Goal: Task Accomplishment & Management: Manage account settings

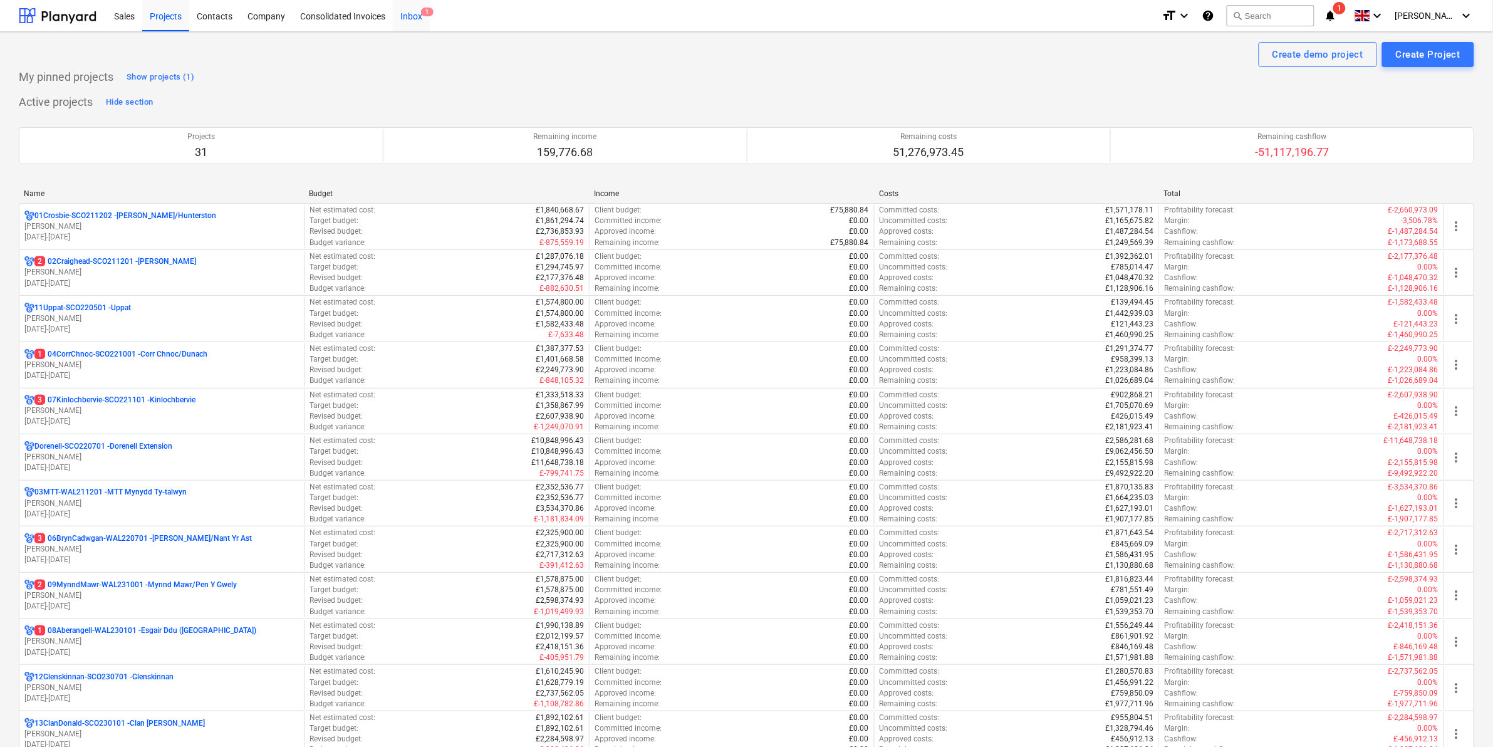
click at [411, 21] on div "Inbox 1" at bounding box center [411, 15] width 37 height 32
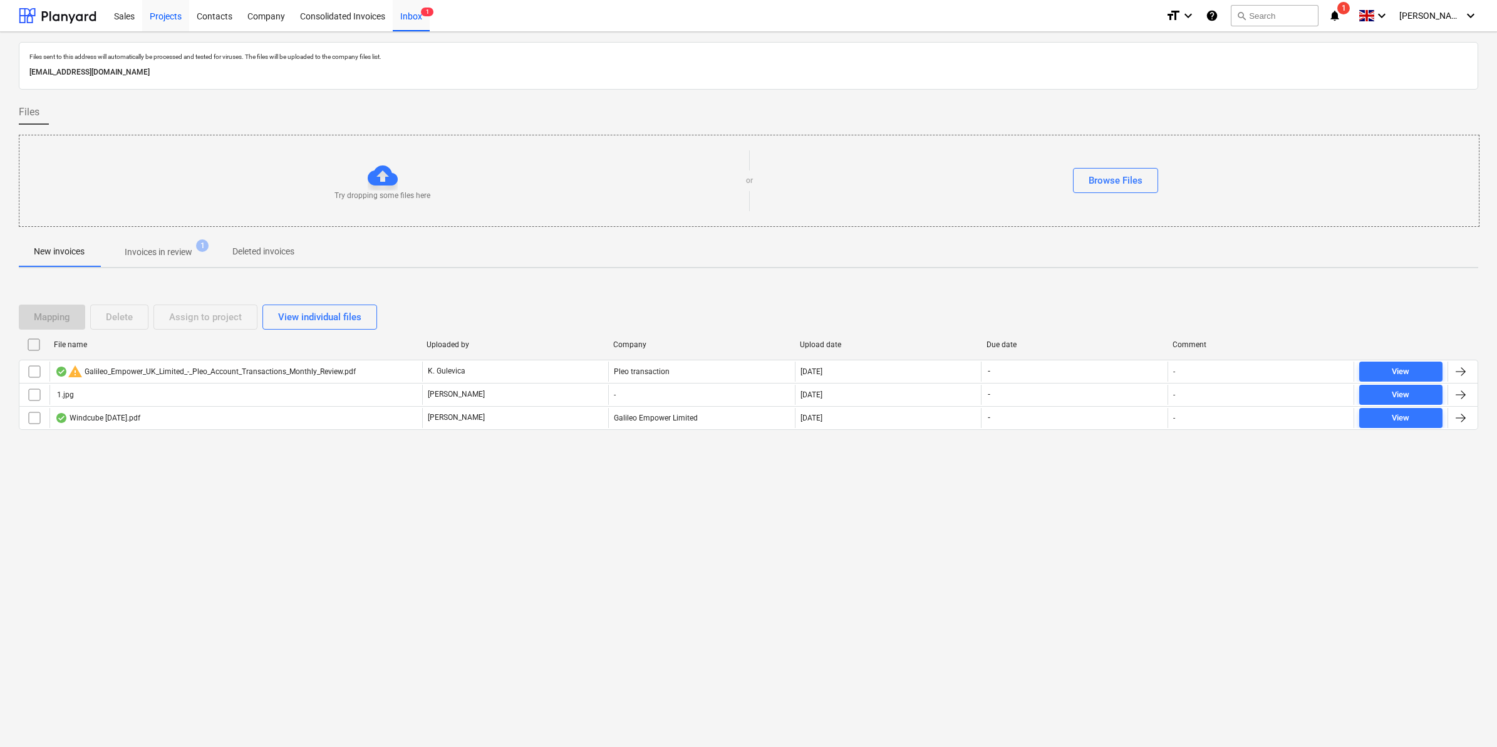
click at [165, 17] on div "Projects" at bounding box center [165, 15] width 47 height 32
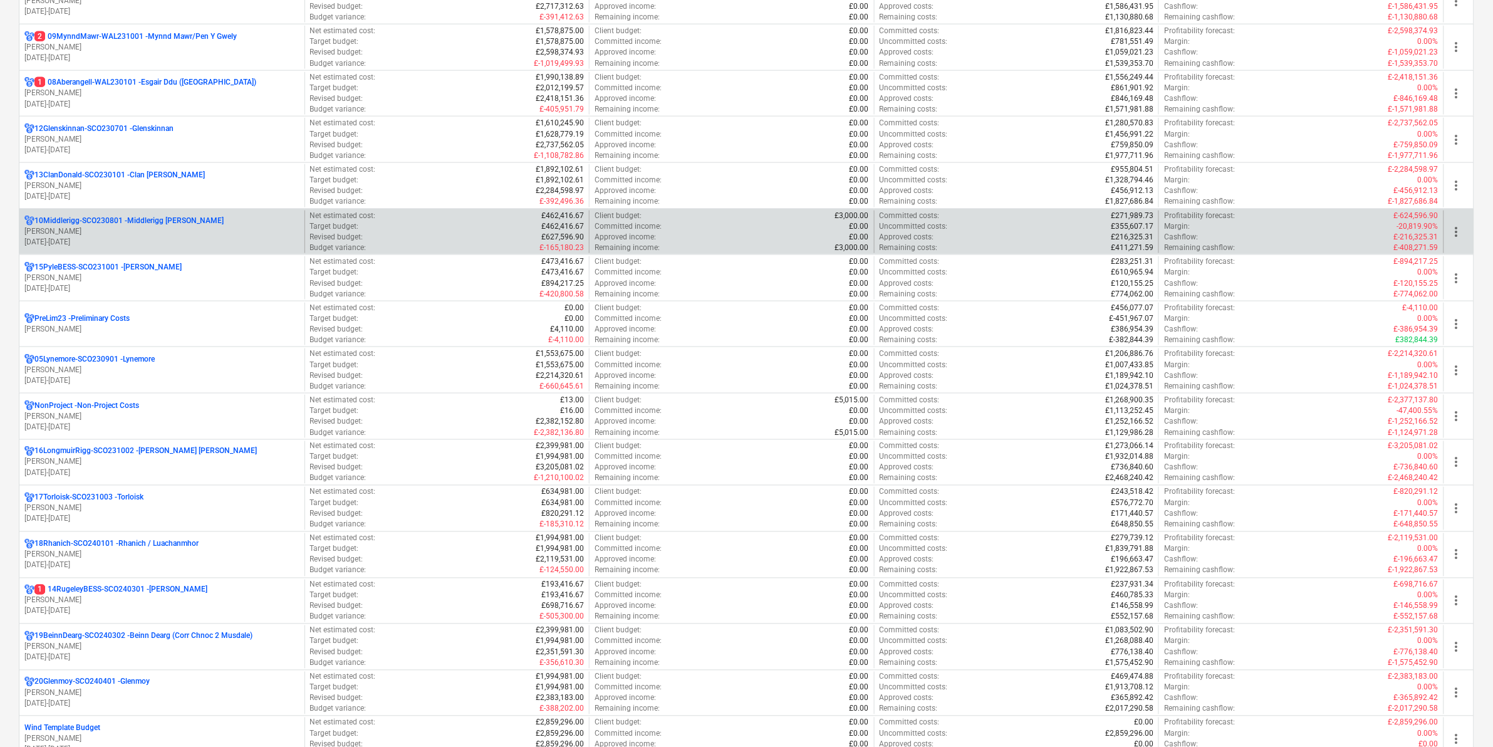
scroll to position [705, 0]
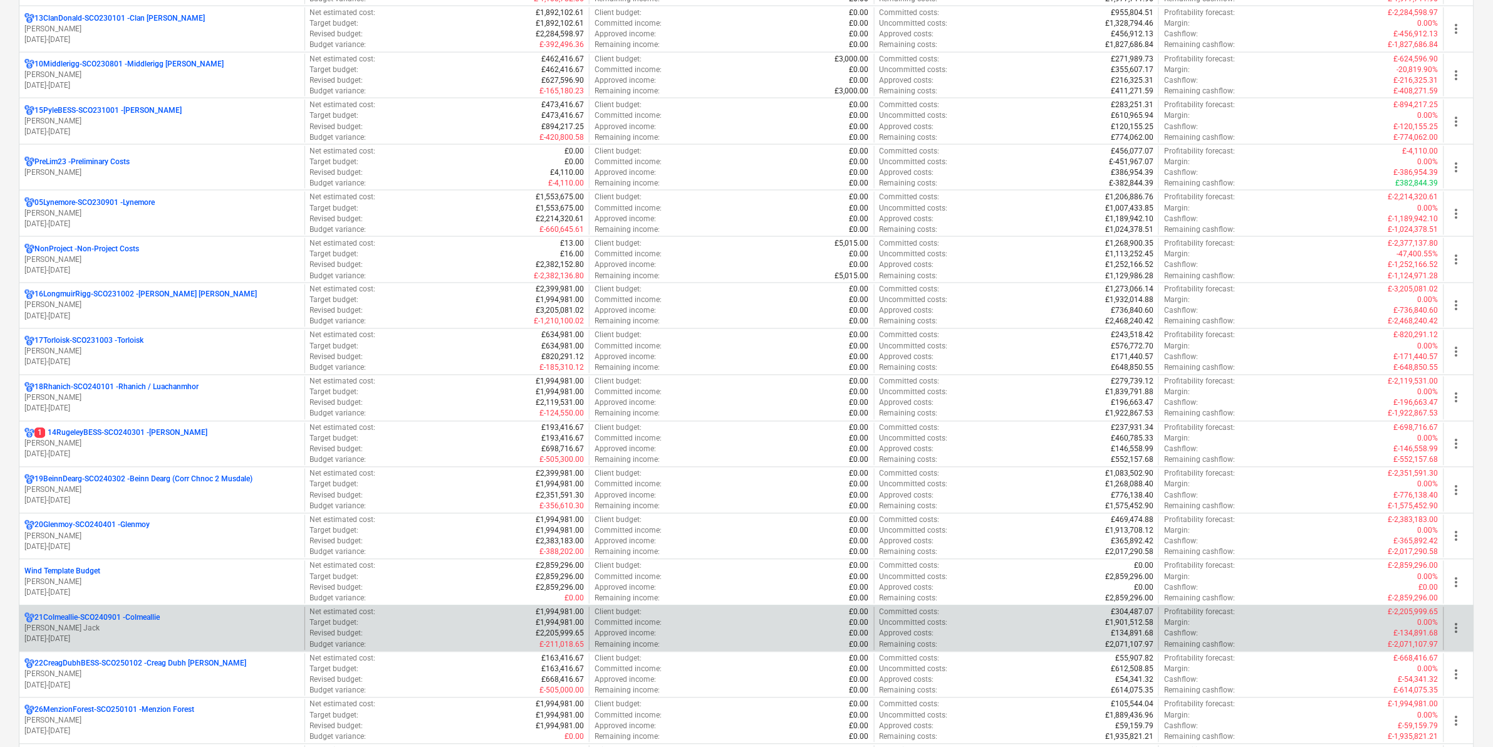
click at [89, 623] on p "21Colmeallie-SCO240901 - Colmeallie" at bounding box center [96, 618] width 125 height 11
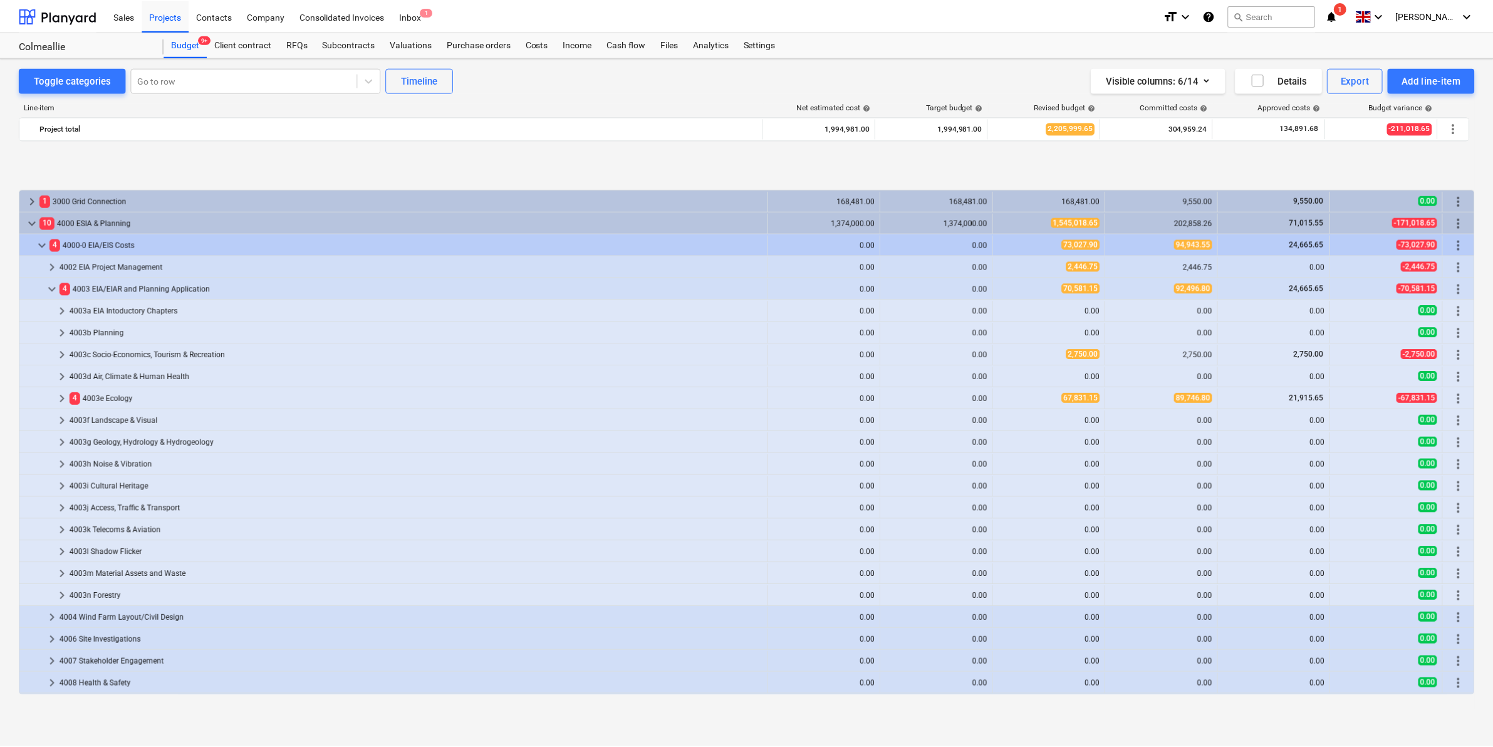
scroll to position [499, 0]
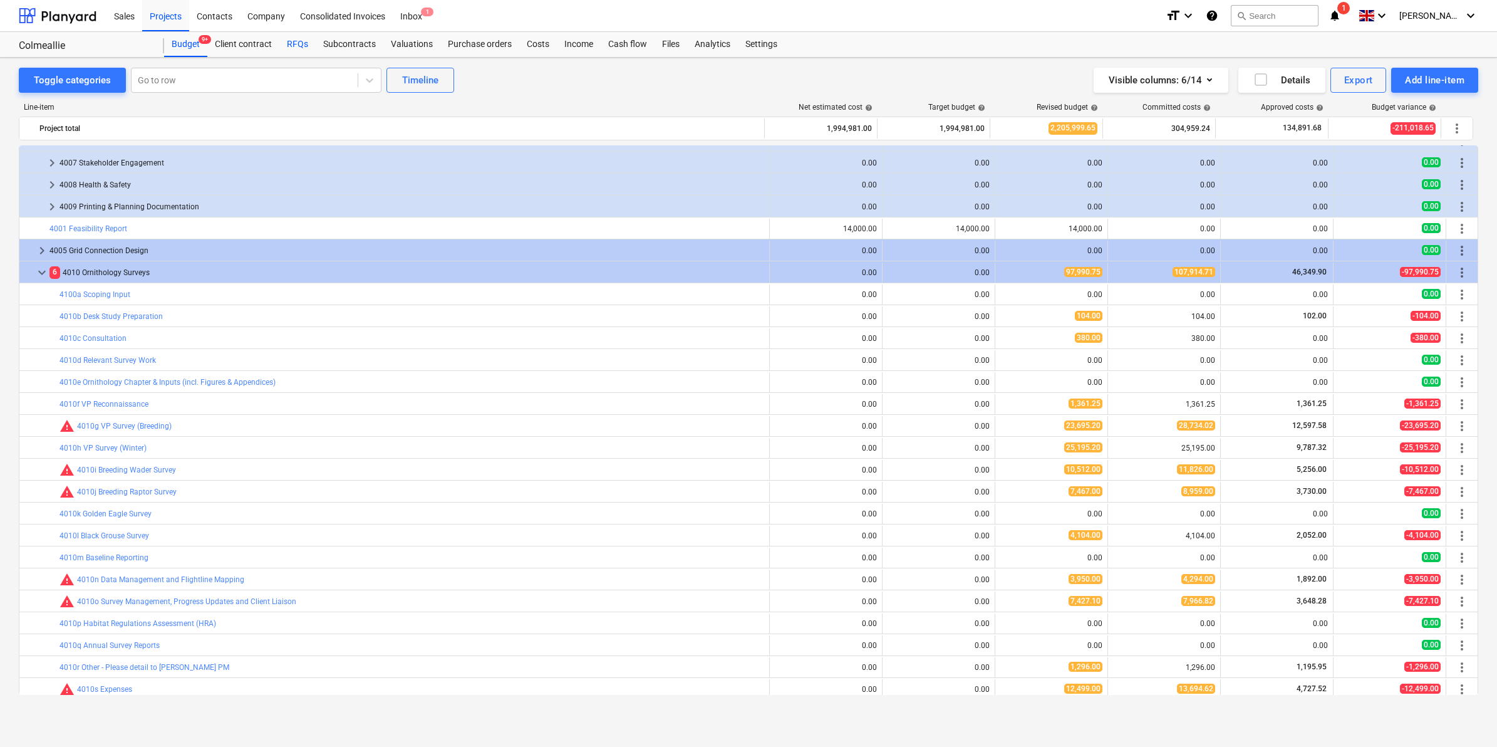
click at [292, 41] on div "RFQs" at bounding box center [297, 44] width 36 height 25
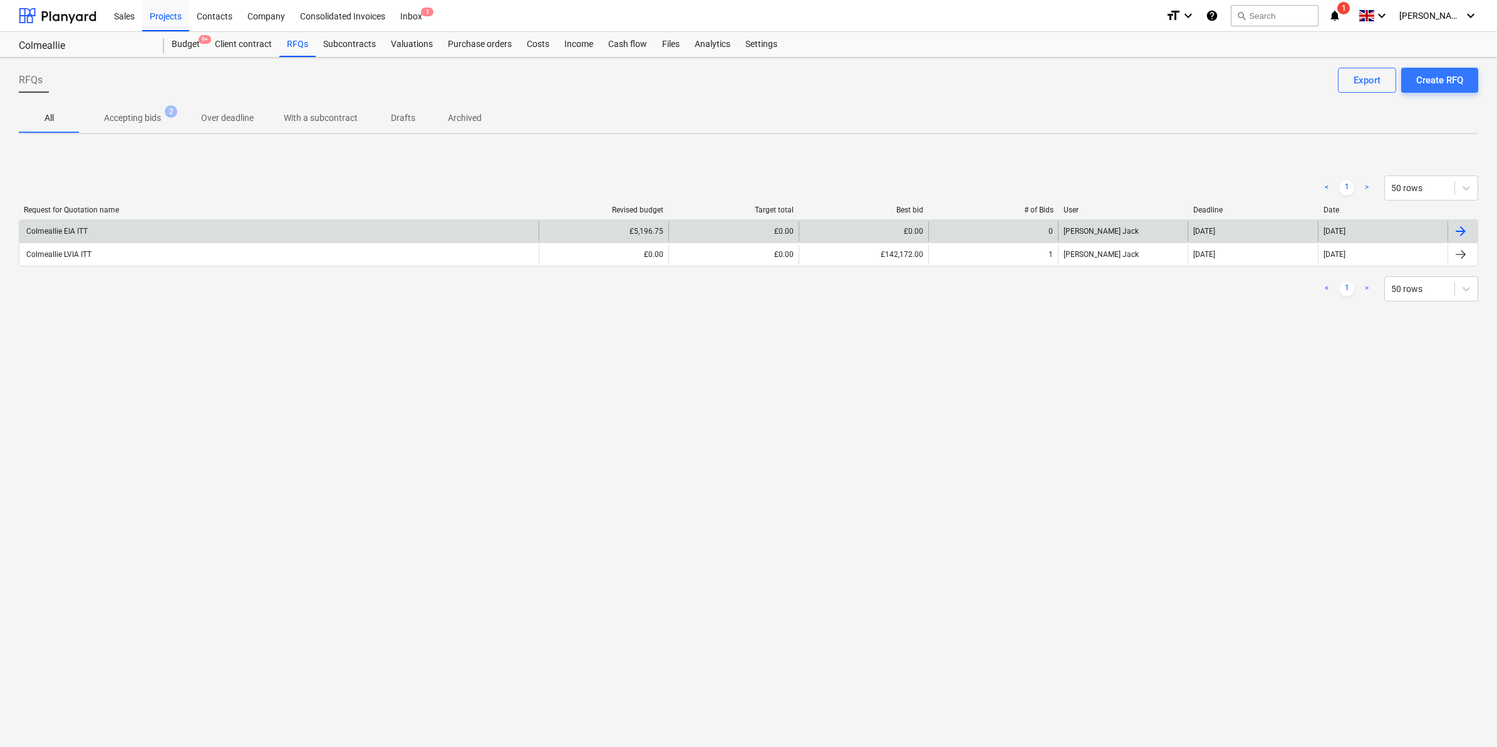
click at [67, 227] on div "Colmeallie EIA ITT" at bounding box center [55, 231] width 63 height 9
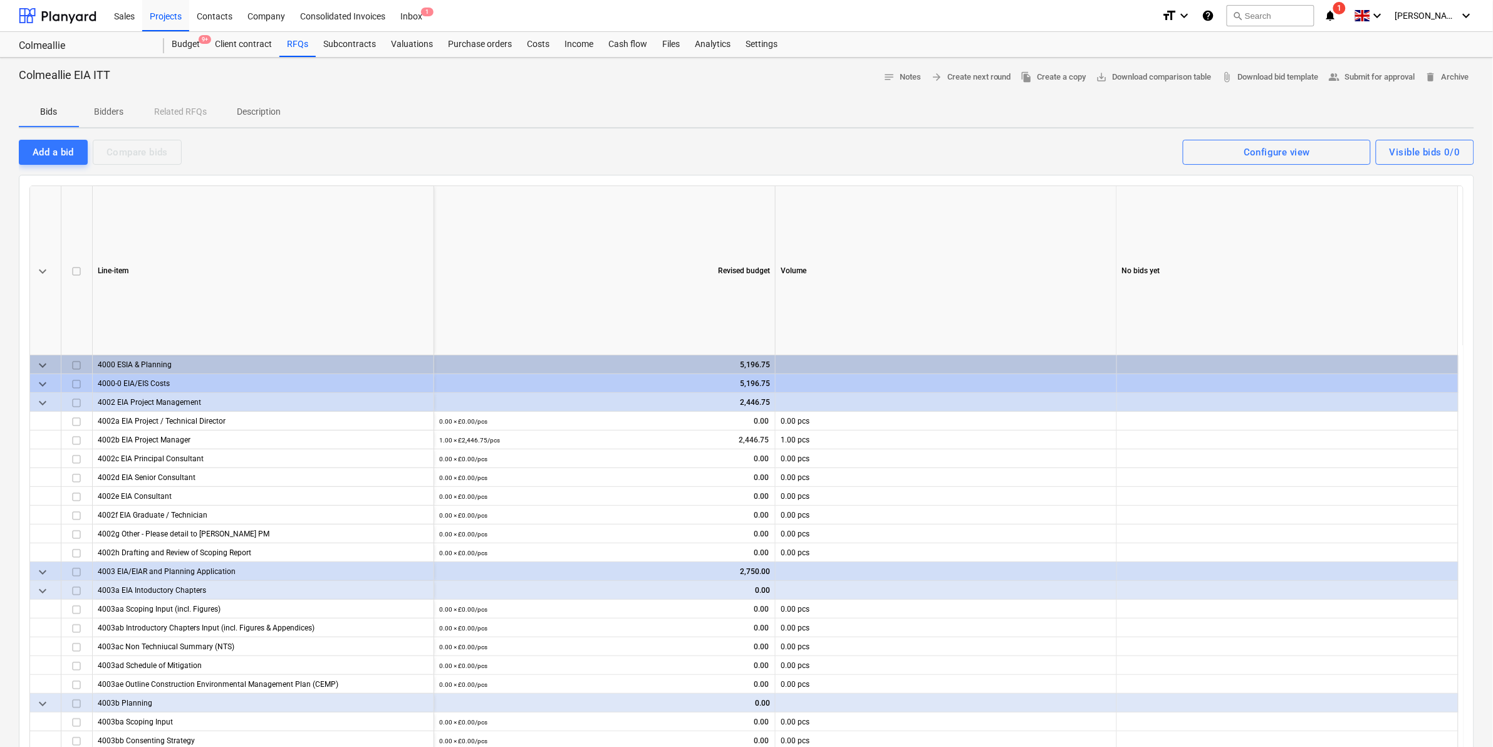
click at [106, 102] on span "Bidders" at bounding box center [109, 111] width 60 height 21
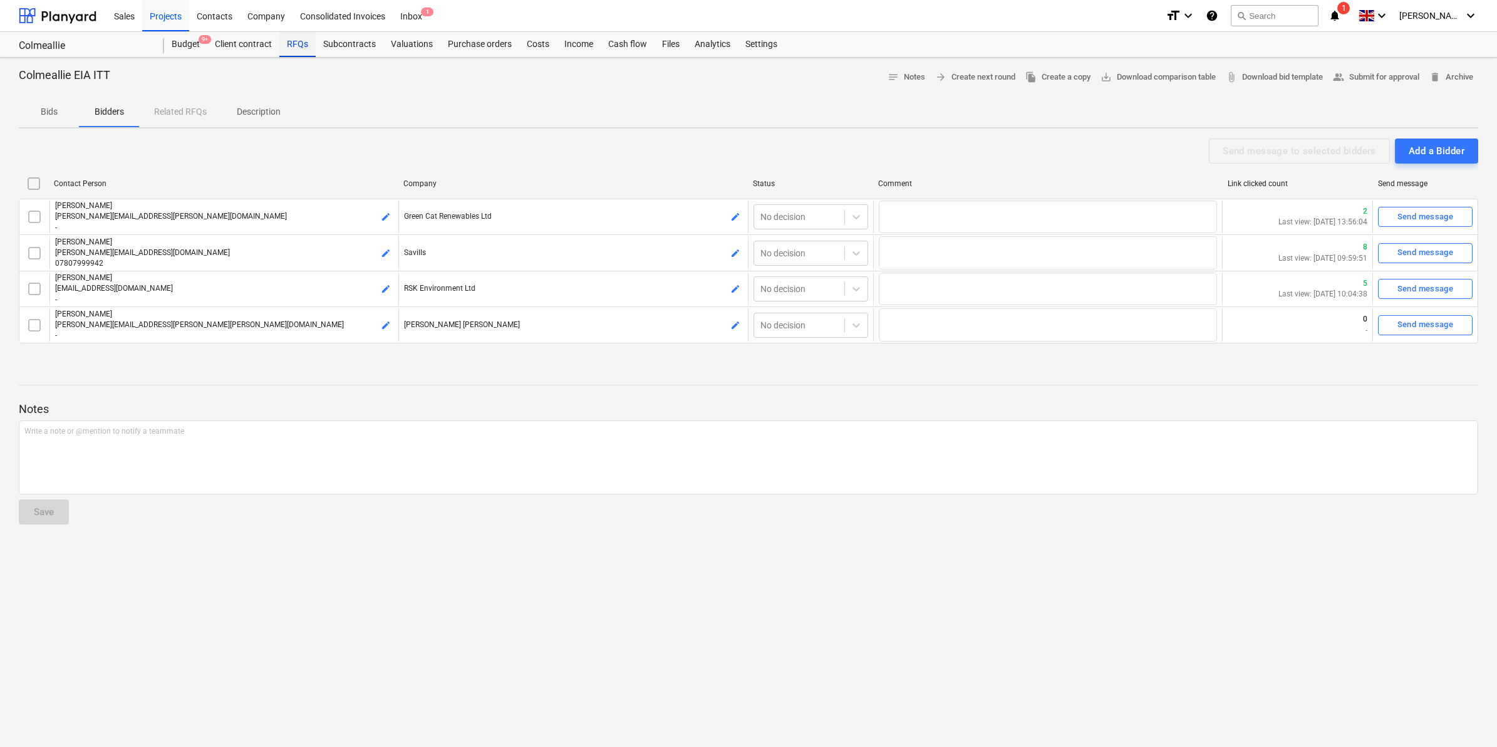
click at [301, 52] on div "RFQs" at bounding box center [297, 44] width 36 height 25
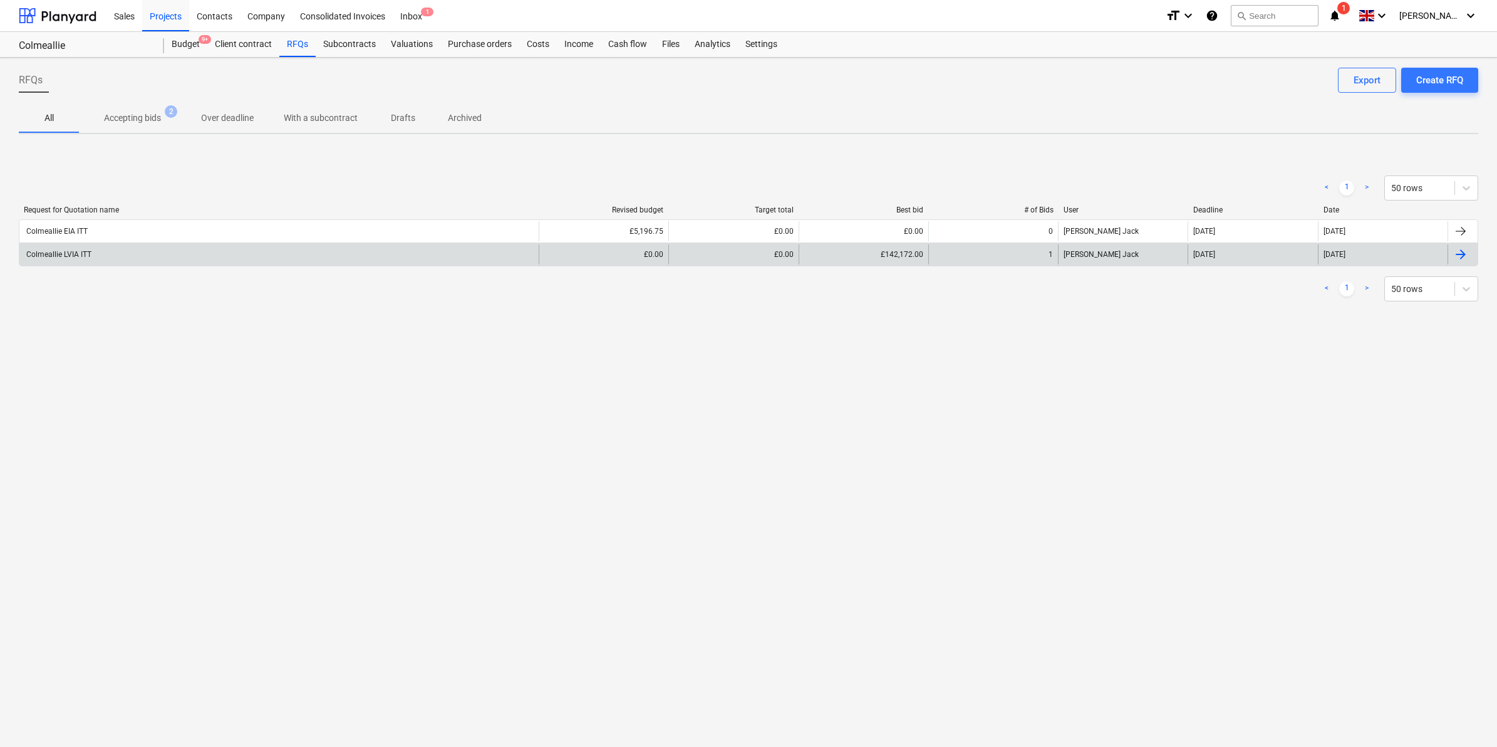
click at [58, 252] on div "Colmeallie LVIA ITT" at bounding box center [57, 254] width 67 height 9
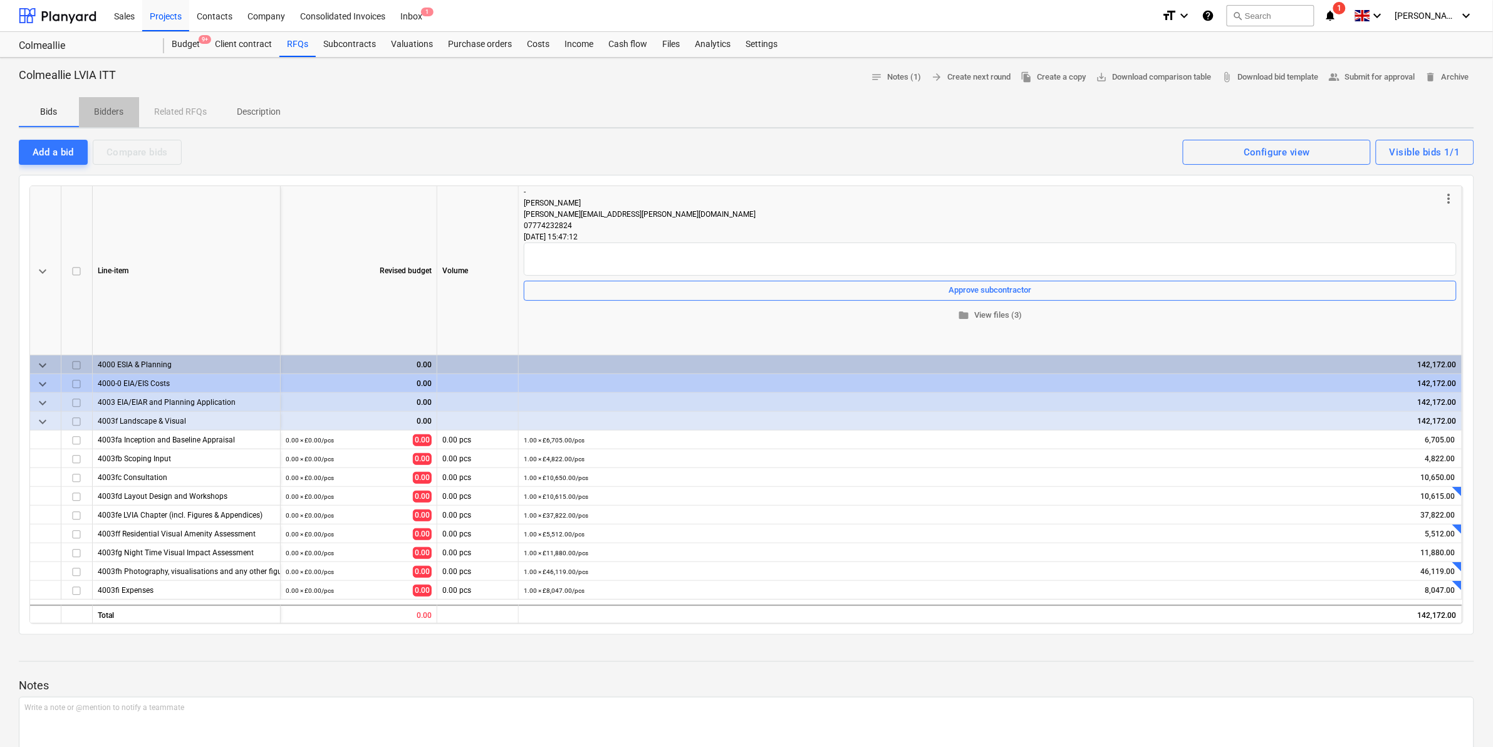
click at [107, 111] on p "Bidders" at bounding box center [109, 111] width 30 height 13
type textarea "x"
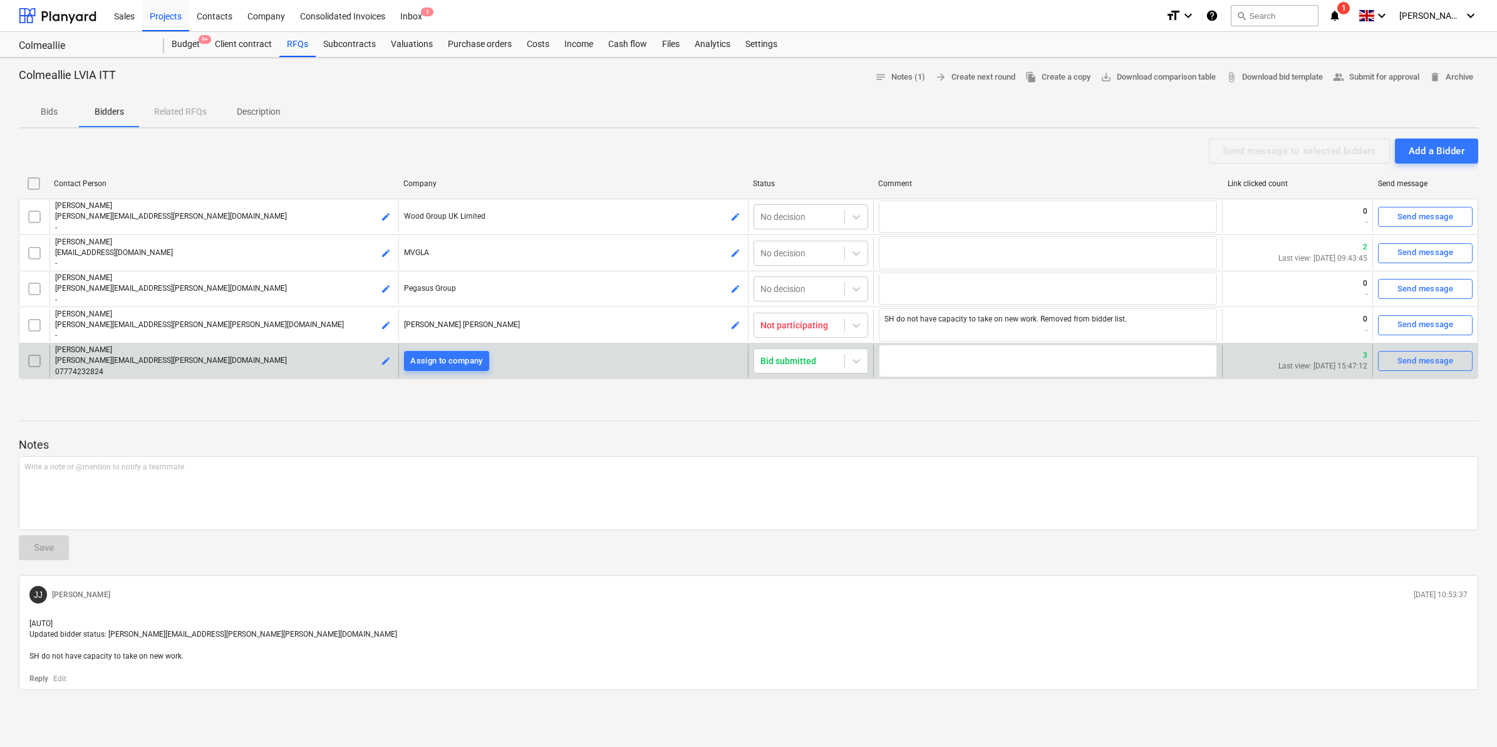
click at [1304, 367] on p "Last view: [DATE] 15:47:12" at bounding box center [1322, 366] width 89 height 11
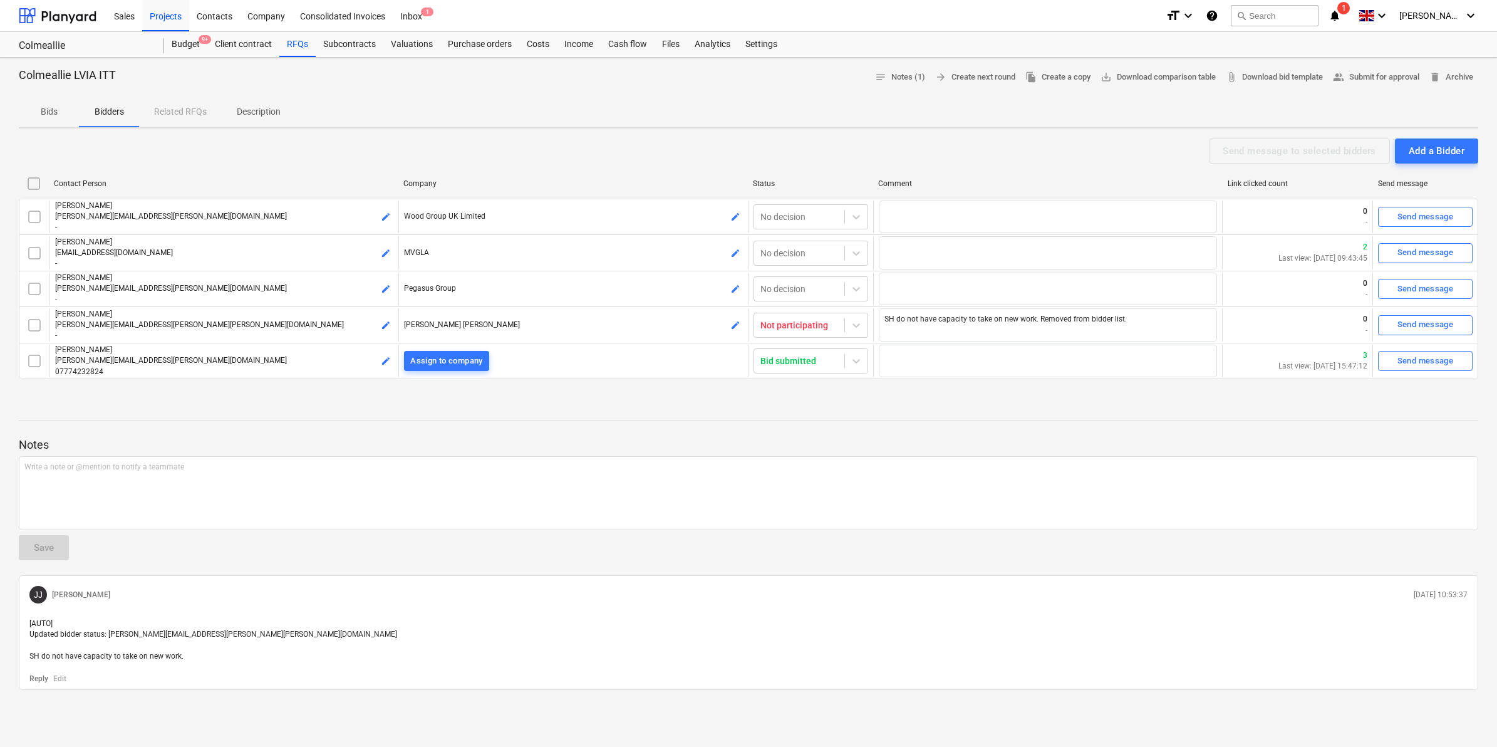
click at [185, 114] on div "Bids Bidders Related RFQs Description" at bounding box center [748, 112] width 1459 height 30
click at [188, 111] on div "Bids Bidders Related RFQs Description" at bounding box center [748, 112] width 1459 height 30
drag, startPoint x: 249, startPoint y: 111, endPoint x: 238, endPoint y: 110, distance: 11.3
click at [252, 110] on p "Description" at bounding box center [259, 111] width 44 height 13
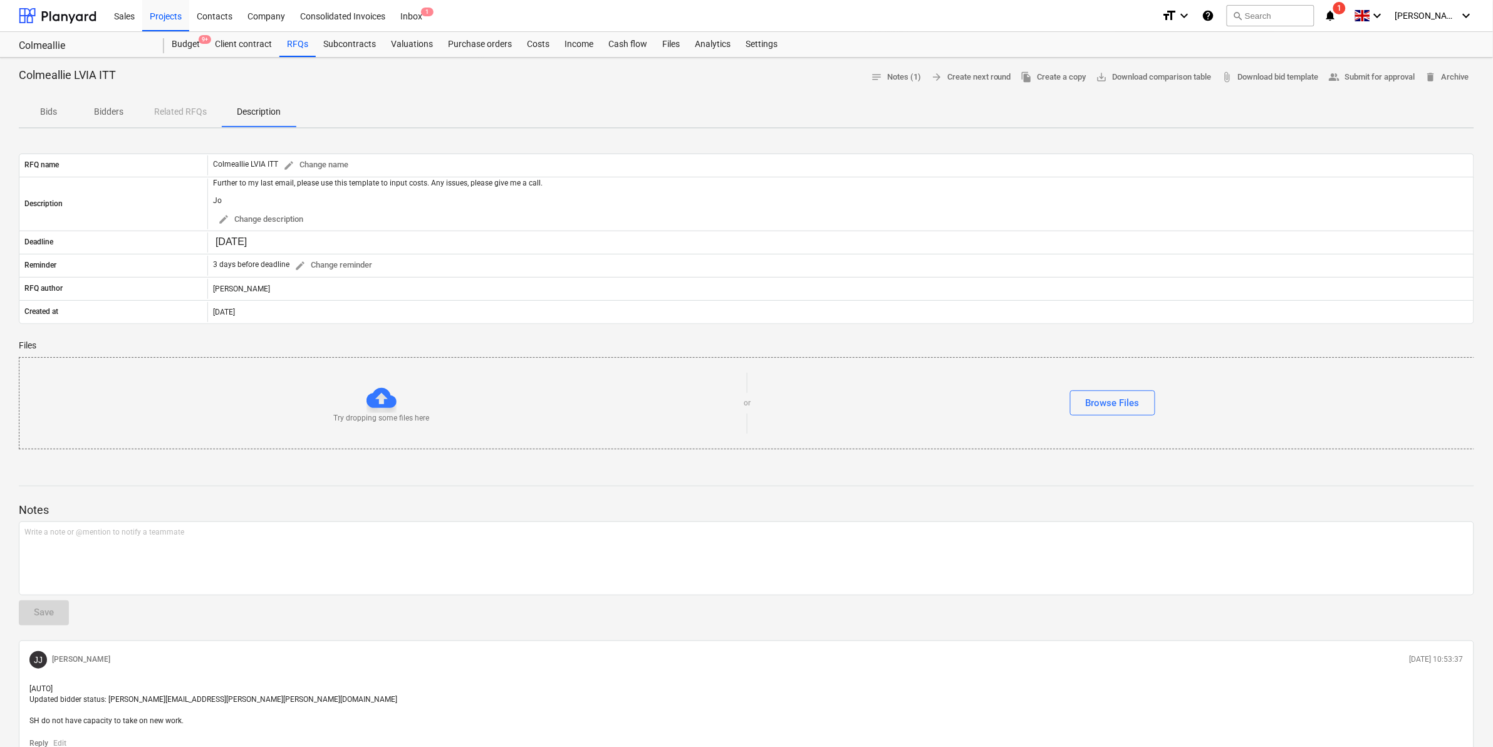
click at [185, 110] on div "Bids Bidders Related RFQs Description" at bounding box center [746, 112] width 1455 height 30
click at [60, 101] on span "Bids" at bounding box center [49, 111] width 60 height 21
